Goal: Task Accomplishment & Management: Complete application form

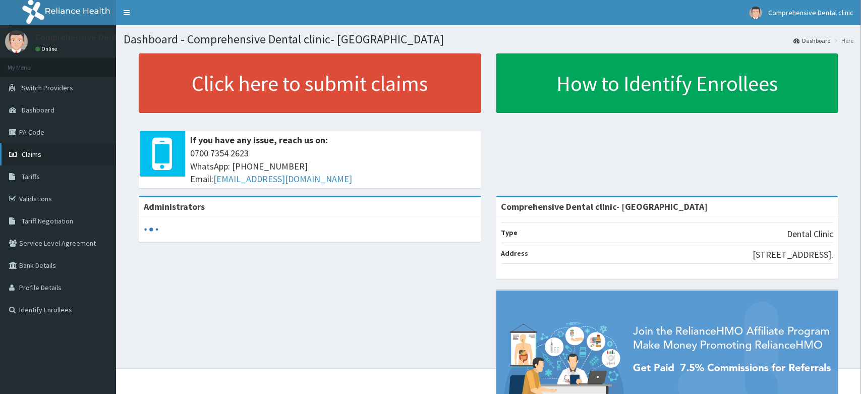
click at [41, 156] on link "Claims" at bounding box center [58, 154] width 116 height 22
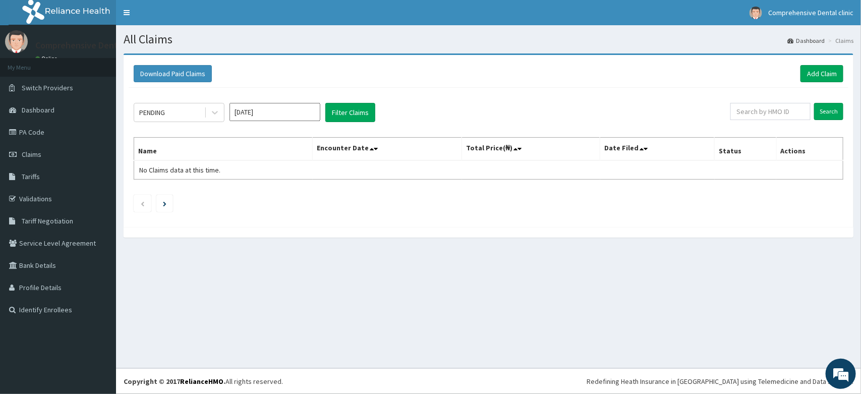
click at [506, 76] on div "Download Paid Claims Add Claim" at bounding box center [489, 73] width 710 height 17
click at [790, 112] on input "text" at bounding box center [771, 111] width 80 height 17
type input "API/10016/A"
click at [834, 117] on input "Search" at bounding box center [828, 111] width 29 height 17
click at [833, 114] on input "Search" at bounding box center [828, 111] width 29 height 17
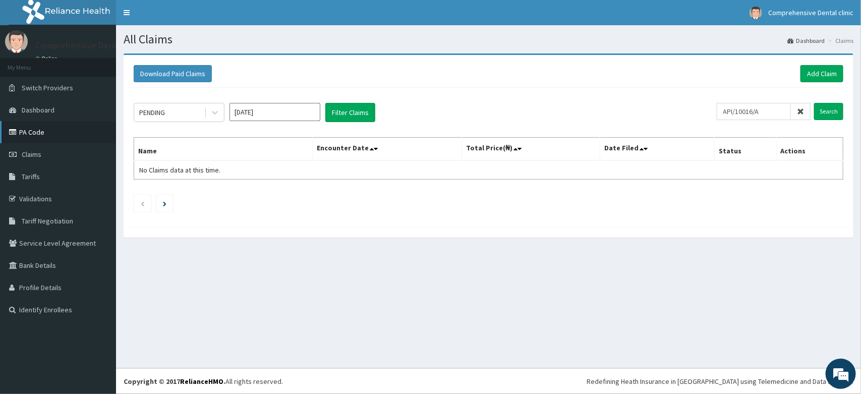
click at [47, 137] on link "PA Code" at bounding box center [58, 132] width 116 height 22
click at [791, 105] on input "text" at bounding box center [771, 111] width 80 height 17
paste input "API/10016/A"
type input "API/10016/A"
click at [828, 107] on input "Search" at bounding box center [828, 111] width 29 height 17
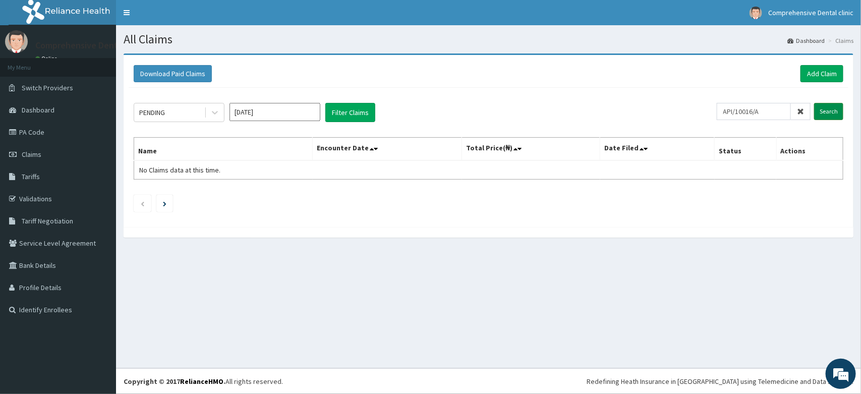
click at [828, 107] on input "Search" at bounding box center [828, 111] width 29 height 17
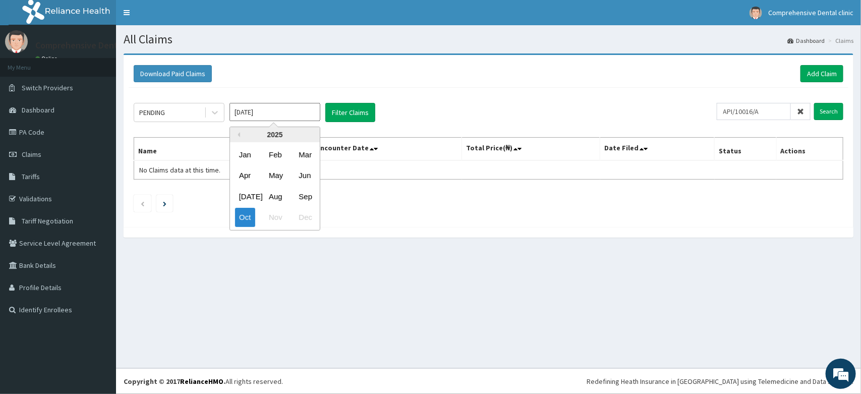
click at [297, 107] on input "Oct 2025" at bounding box center [275, 112] width 91 height 18
click at [253, 219] on div "Oct" at bounding box center [245, 217] width 20 height 19
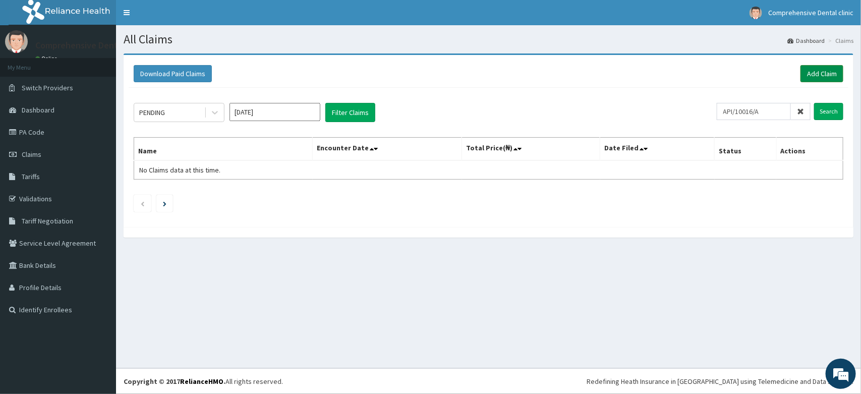
click at [828, 69] on link "Add Claim" at bounding box center [822, 73] width 43 height 17
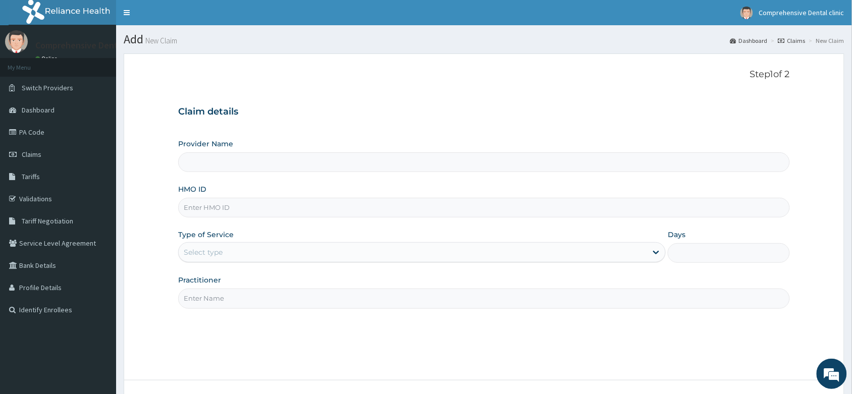
type input "Comprehensive Dental clinic- [GEOGRAPHIC_DATA]"
click at [169, 87] on form "Step 1 of 2 Claim details Provider Name Comprehensive Dental clinic- Makurdi HM…" at bounding box center [484, 245] width 721 height 384
click at [218, 211] on input "HMO ID" at bounding box center [484, 208] width 612 height 20
paste input "API/10016/A"
type input "API/10016/A"
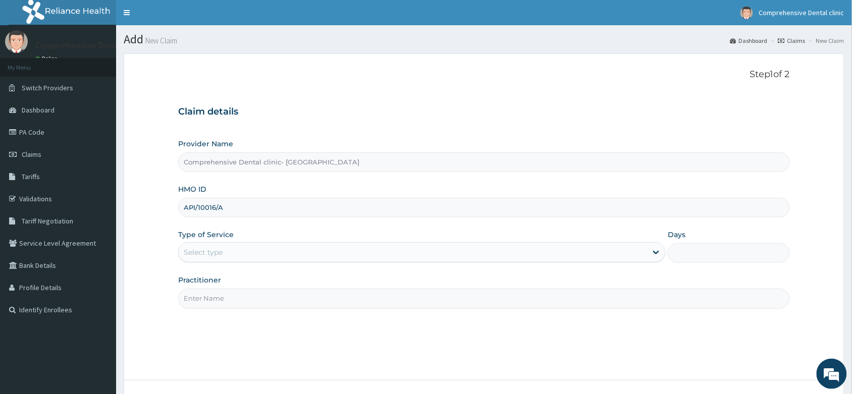
click at [245, 247] on div "Select type" at bounding box center [413, 252] width 468 height 16
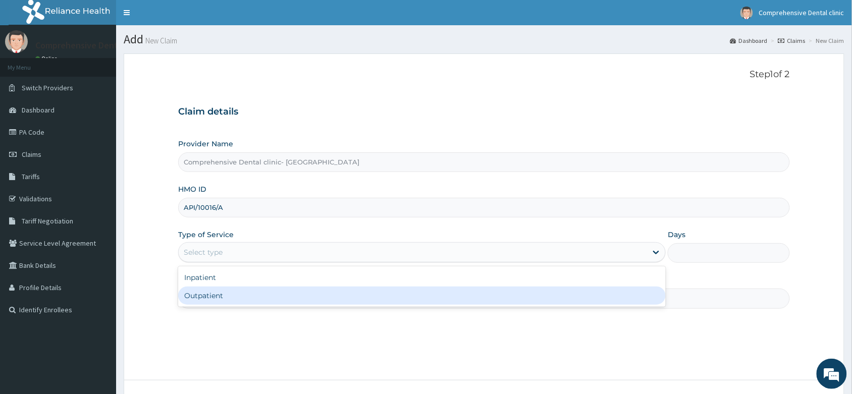
click at [248, 294] on div "Outpatient" at bounding box center [421, 296] width 487 height 18
type input "1"
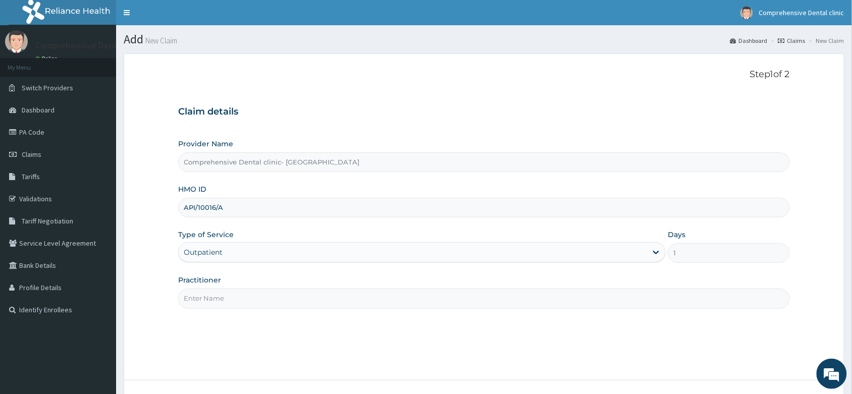
click at [244, 299] on input "Practitioner" at bounding box center [484, 299] width 612 height 20
type input "Ojeikere"
click at [353, 362] on div "Step 1 of 2 Claim details Provider Name Comprehensive Dental clinic- Makurdi HM…" at bounding box center [484, 217] width 612 height 296
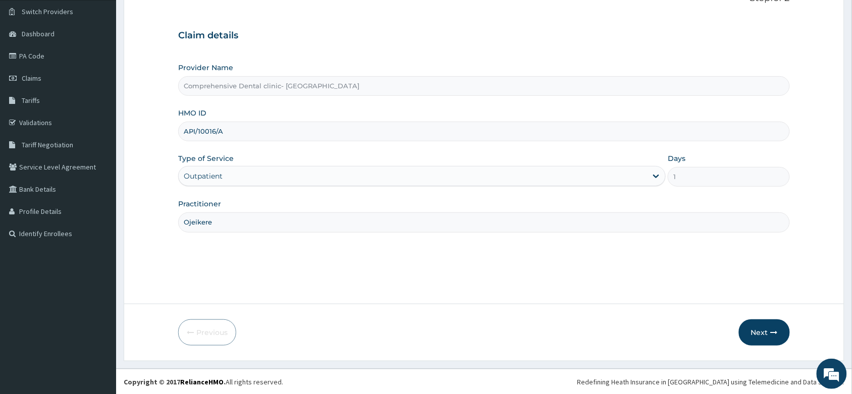
scroll to position [77, 0]
click at [254, 217] on input "Ojeikere" at bounding box center [484, 222] width 612 height 20
click at [242, 241] on div "Step 1 of 2 Claim details Provider Name Comprehensive Dental clinic- Makurdi HM…" at bounding box center [484, 140] width 612 height 296
click at [762, 329] on button "Next" at bounding box center [764, 332] width 51 height 26
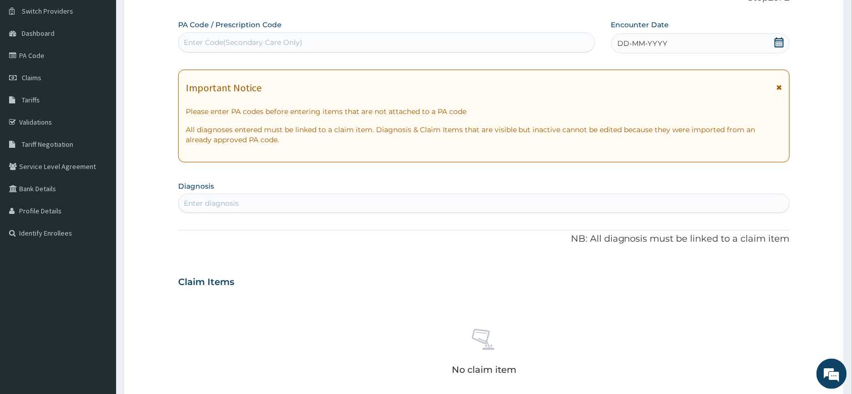
click at [213, 34] on div "Enter Code(Secondary Care Only)" at bounding box center [387, 42] width 416 height 16
click at [217, 43] on div "Enter Code(Secondary Care Only)" at bounding box center [243, 42] width 119 height 10
type input "PA/DBEC73"
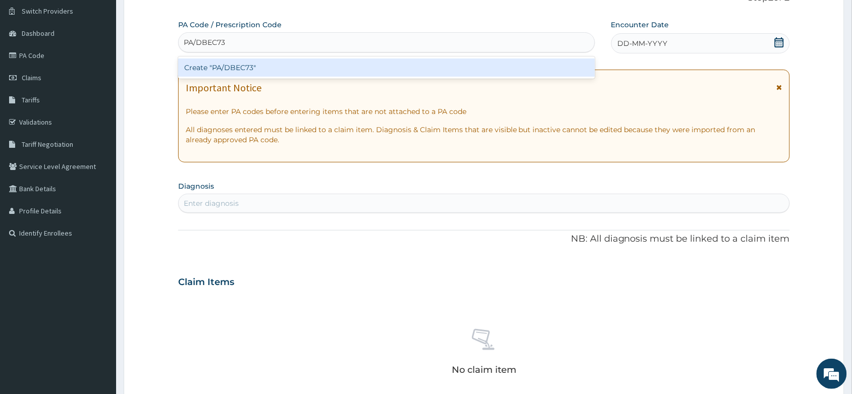
click at [244, 71] on div "Create "PA/DBEC73"" at bounding box center [386, 68] width 417 height 18
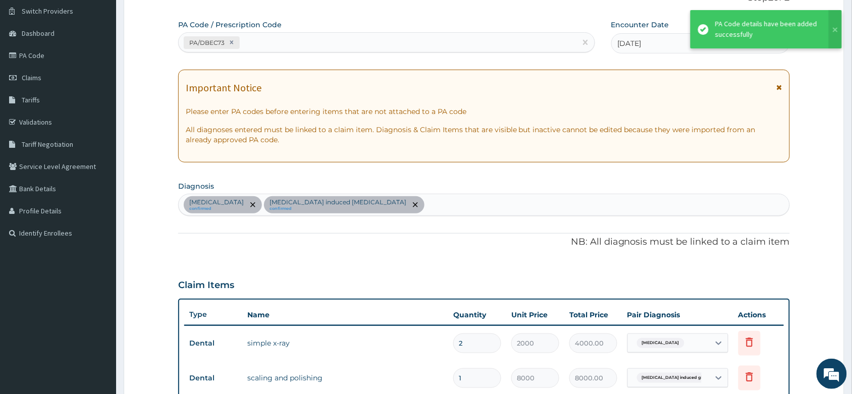
scroll to position [364, 0]
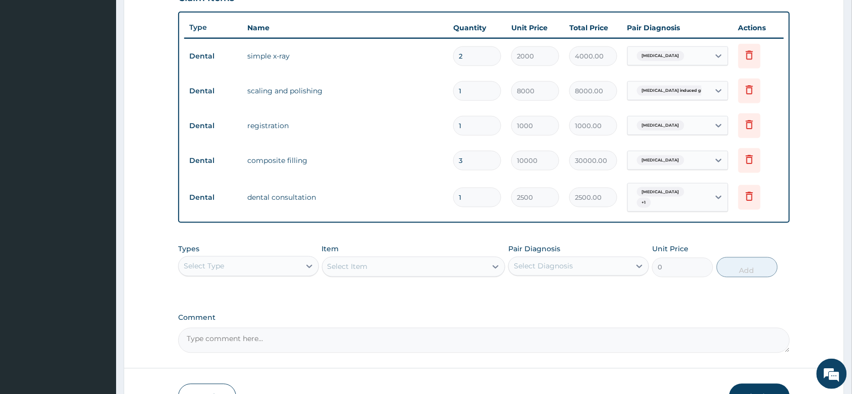
click at [138, 136] on form "Step 2 of 2 PA Code / Prescription Code PA/DBEC73 Encounter Date 07-10-2025 Imp…" at bounding box center [484, 58] width 721 height 736
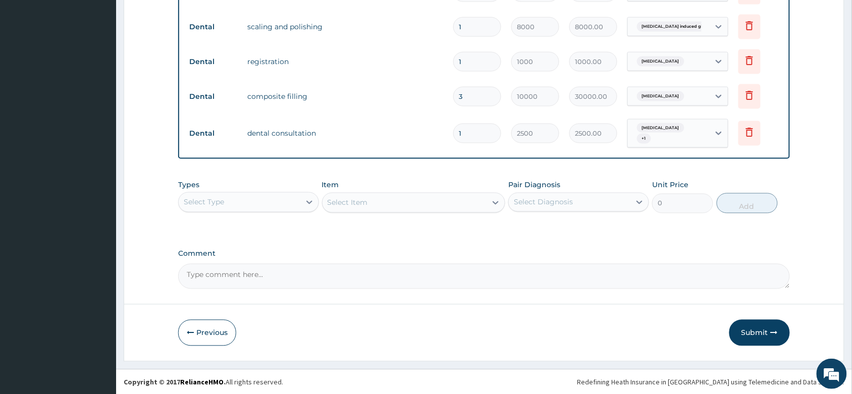
scroll to position [429, 0]
click at [248, 189] on div "Types Select Type" at bounding box center [248, 195] width 141 height 33
click at [253, 202] on div "Select Type" at bounding box center [240, 201] width 122 height 16
click at [742, 331] on button "Submit" at bounding box center [759, 332] width 61 height 26
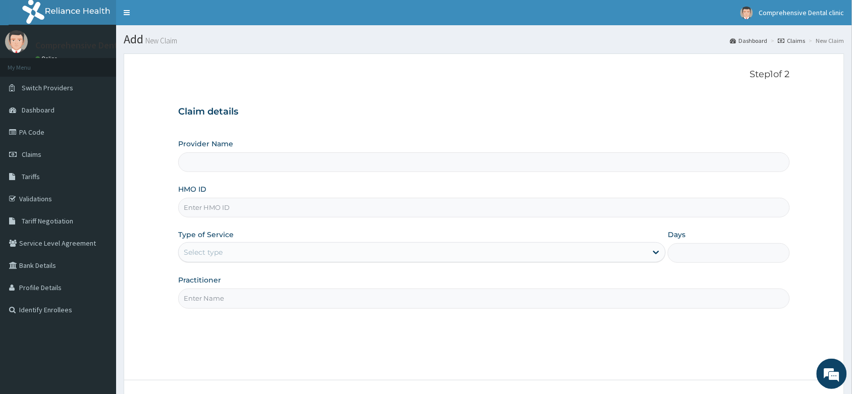
scroll to position [77, 0]
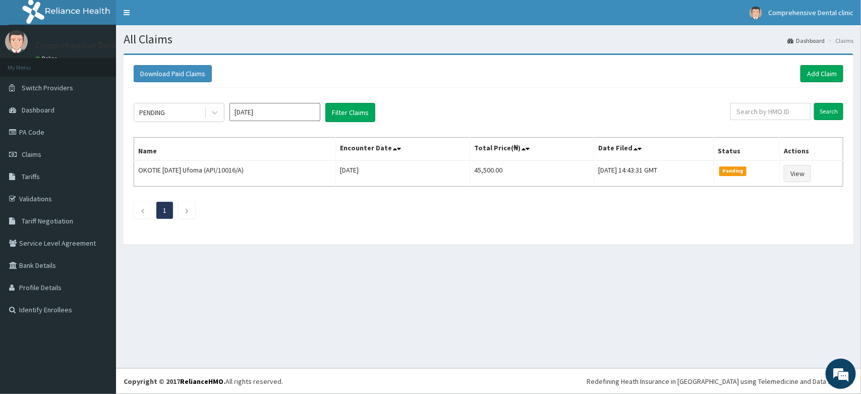
click at [381, 92] on div "PENDING Oct 2025 Filter Claims Search Name Encounter Date Total Price(₦) Date F…" at bounding box center [489, 158] width 720 height 141
